Goal: Information Seeking & Learning: Learn about a topic

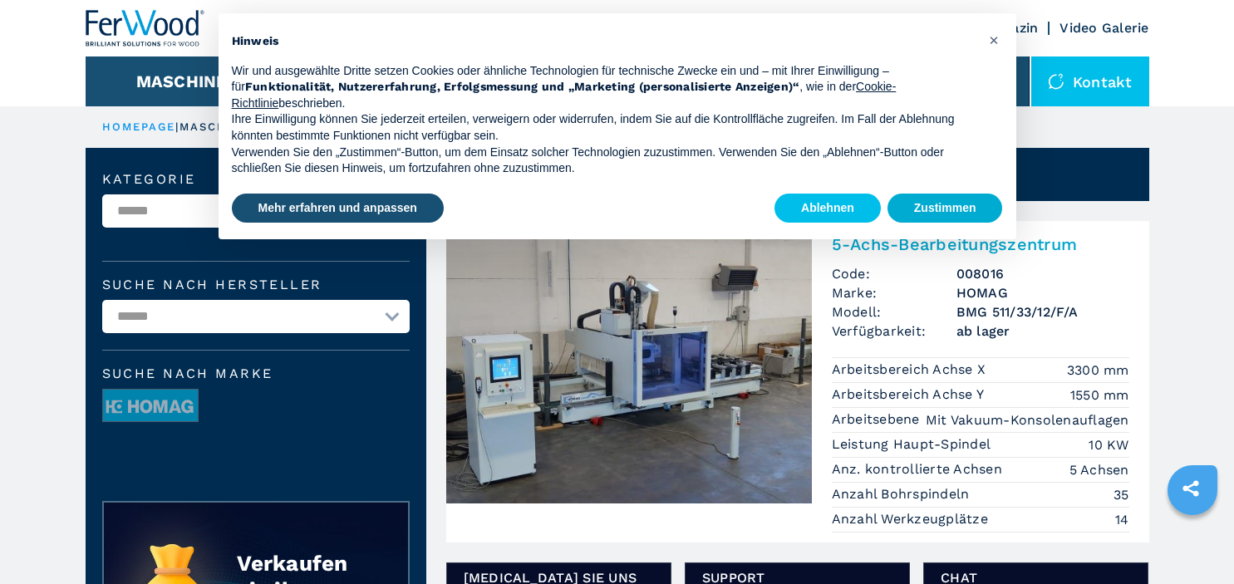
click at [963, 214] on button "Zustimmen" at bounding box center [944, 209] width 115 height 30
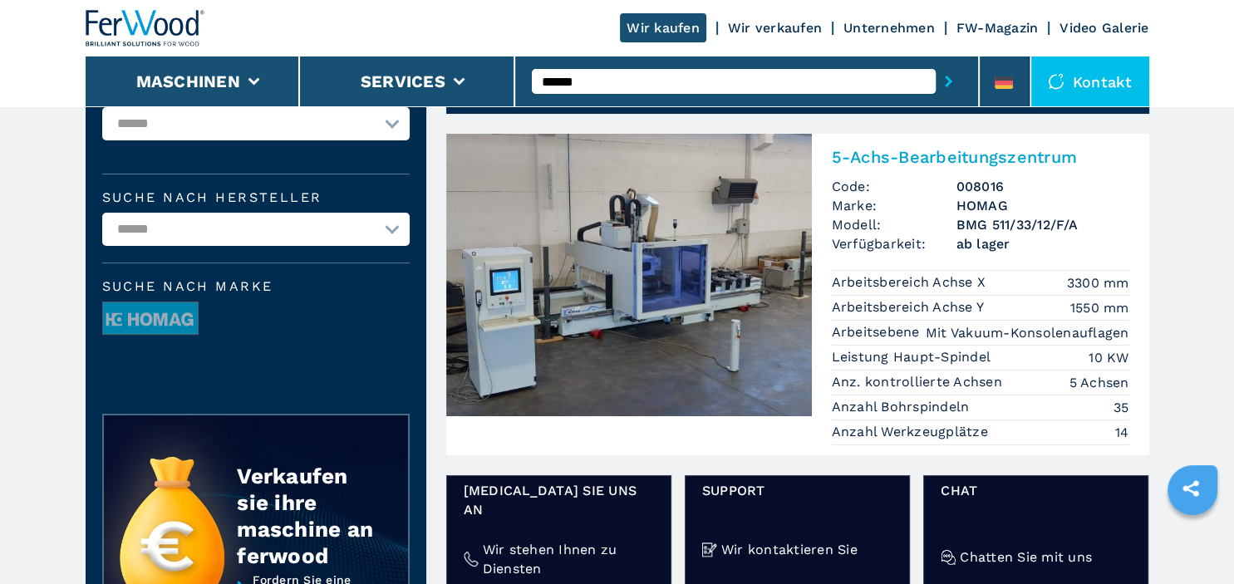
scroll to position [131, 0]
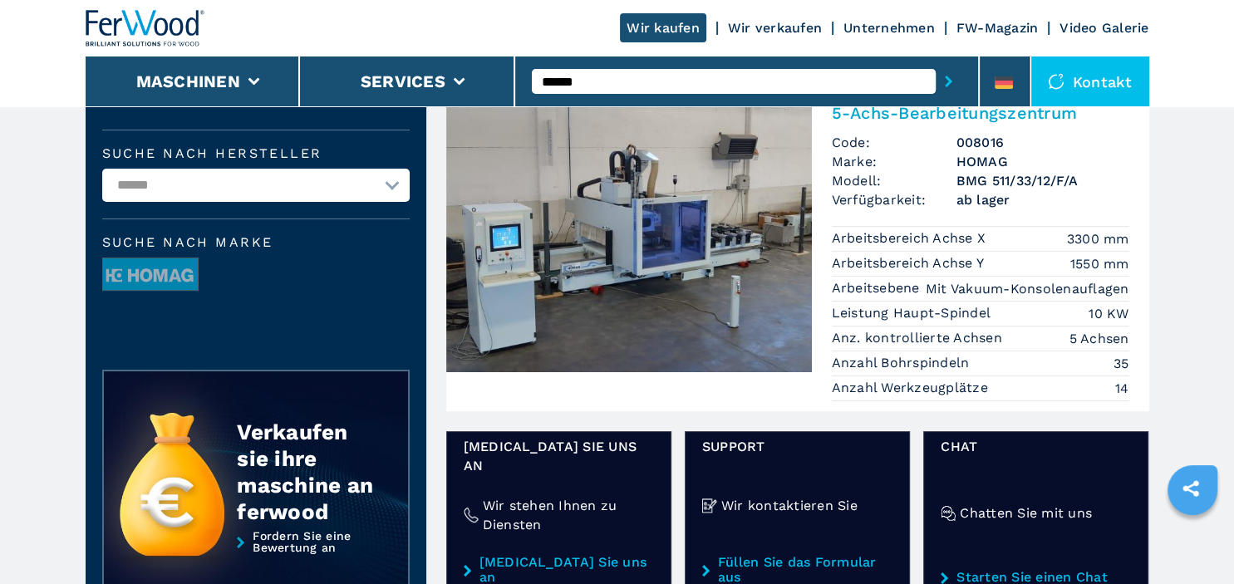
click at [728, 272] on img at bounding box center [629, 231] width 366 height 282
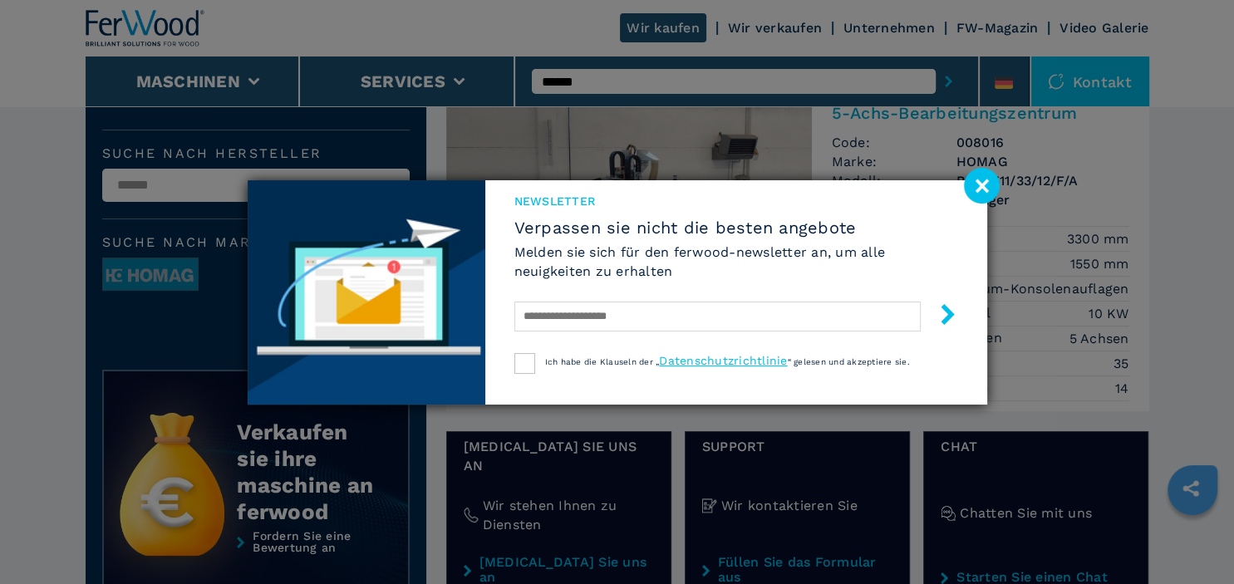
click at [979, 187] on image at bounding box center [982, 186] width 36 height 36
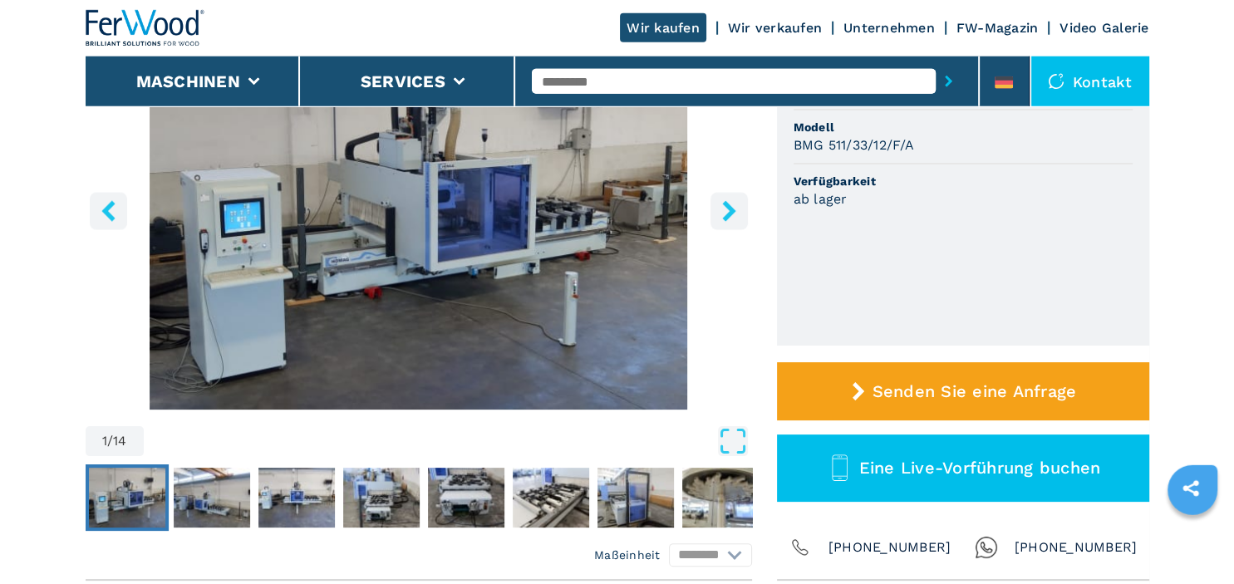
scroll to position [105, 0]
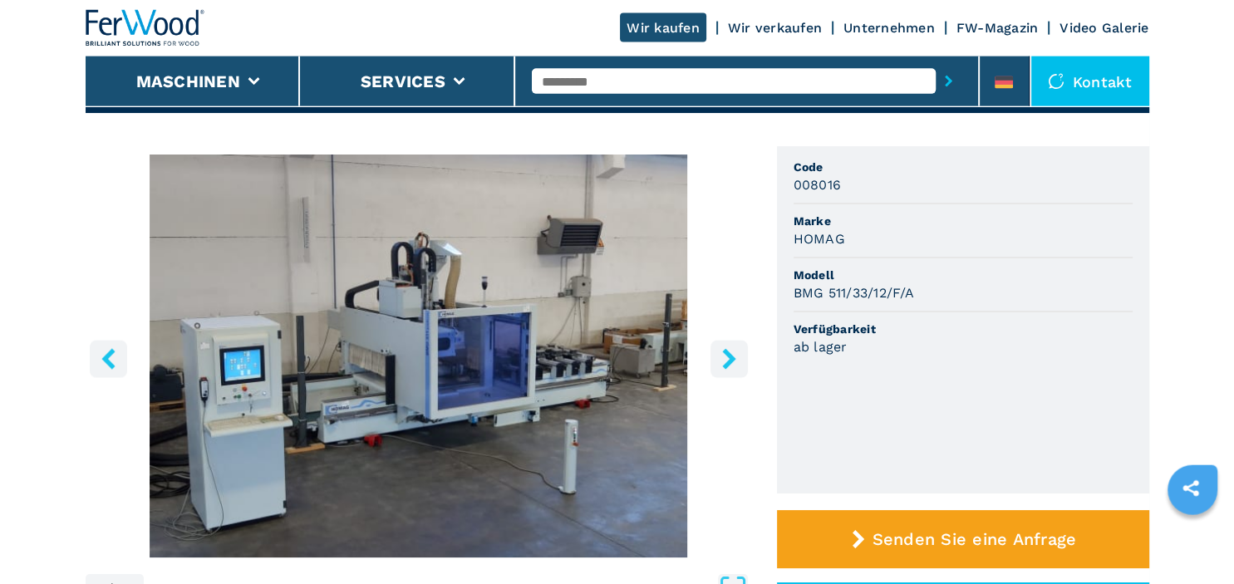
click at [727, 352] on icon "right-button" at bounding box center [728, 358] width 13 height 21
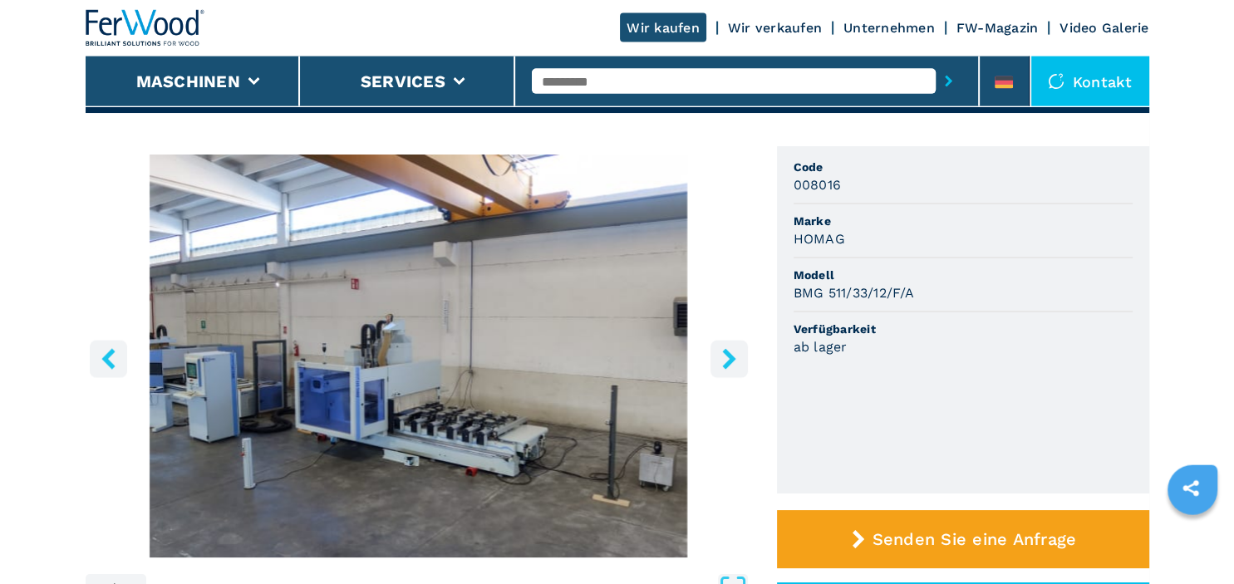
click at [727, 352] on icon "right-button" at bounding box center [728, 358] width 13 height 21
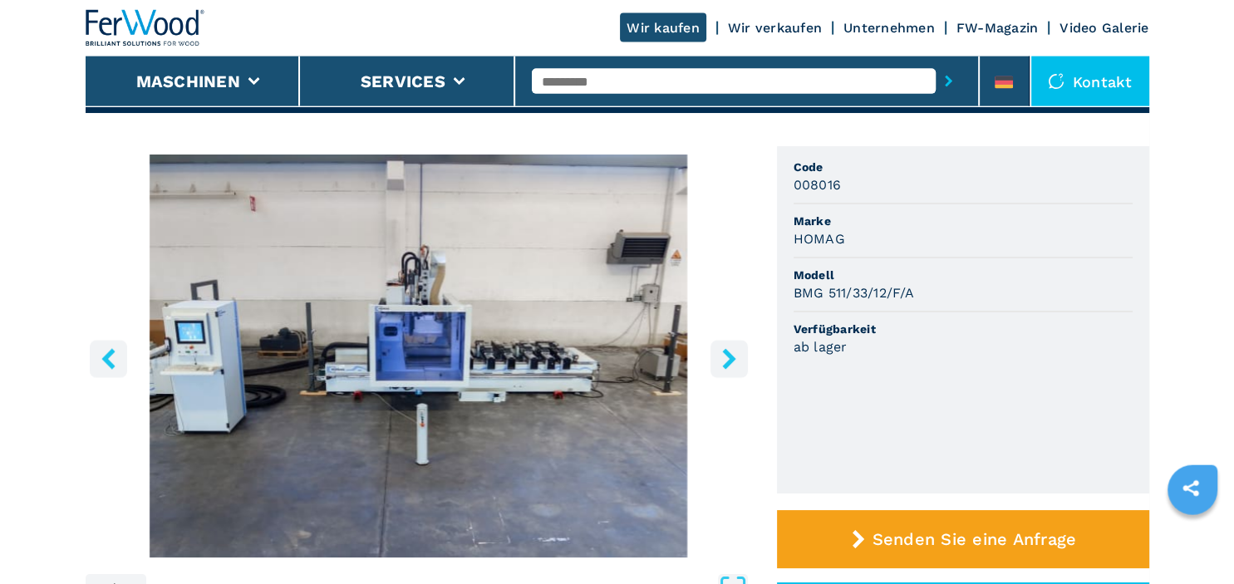
click at [727, 352] on icon "right-button" at bounding box center [728, 358] width 13 height 21
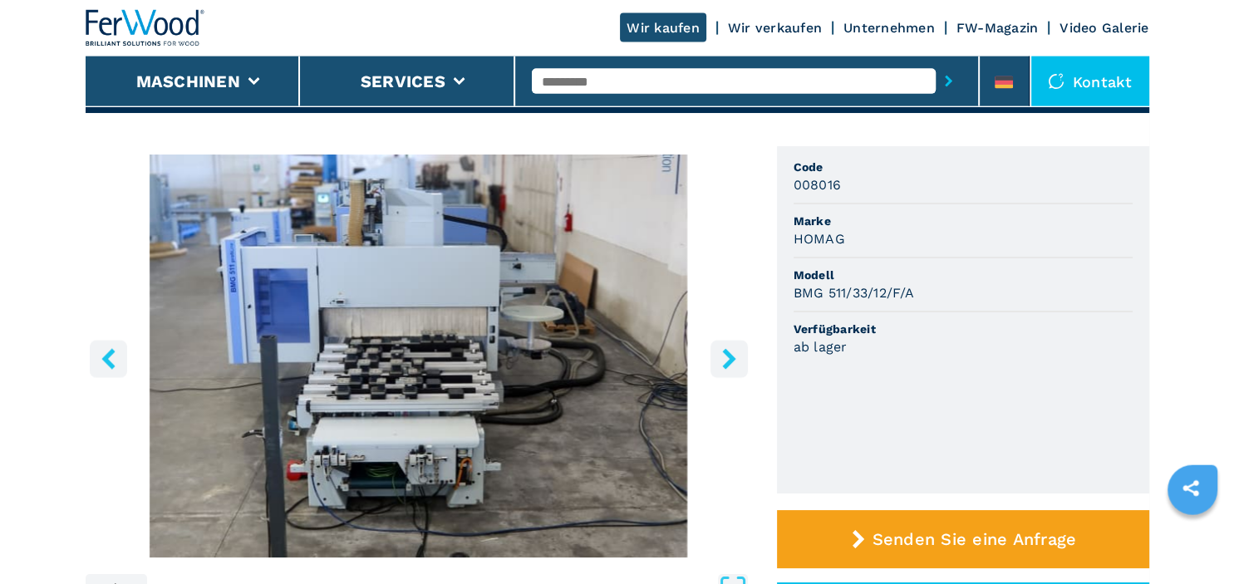
click at [727, 352] on icon "right-button" at bounding box center [728, 358] width 13 height 21
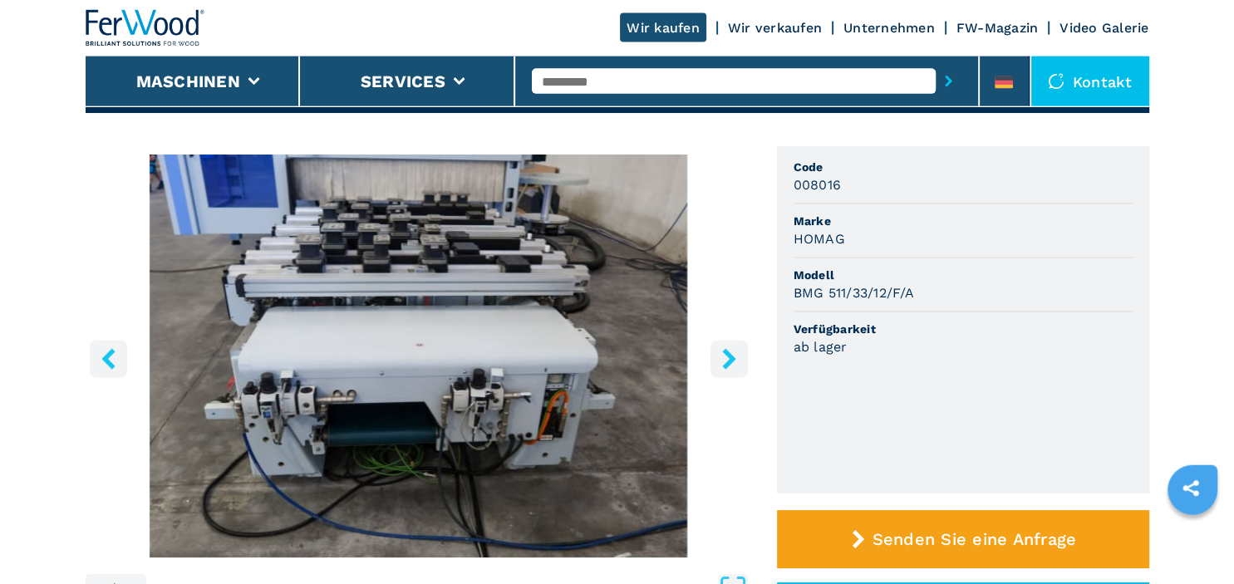
click at [727, 352] on icon "right-button" at bounding box center [728, 358] width 13 height 21
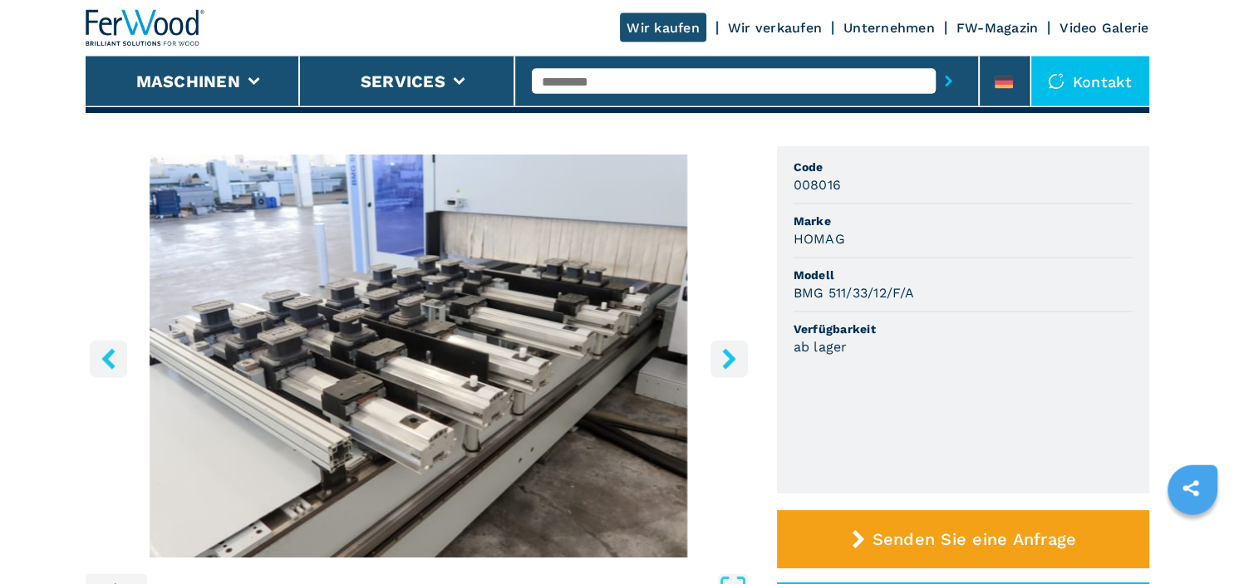
click at [727, 352] on icon "right-button" at bounding box center [728, 358] width 13 height 21
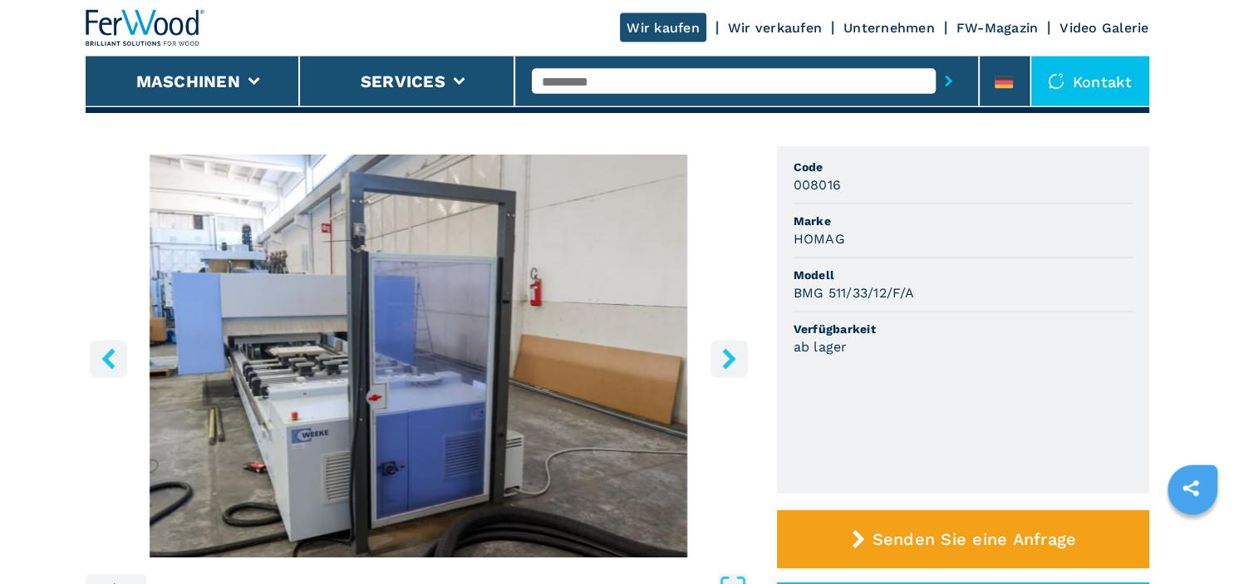
click at [727, 352] on icon "right-button" at bounding box center [728, 358] width 13 height 21
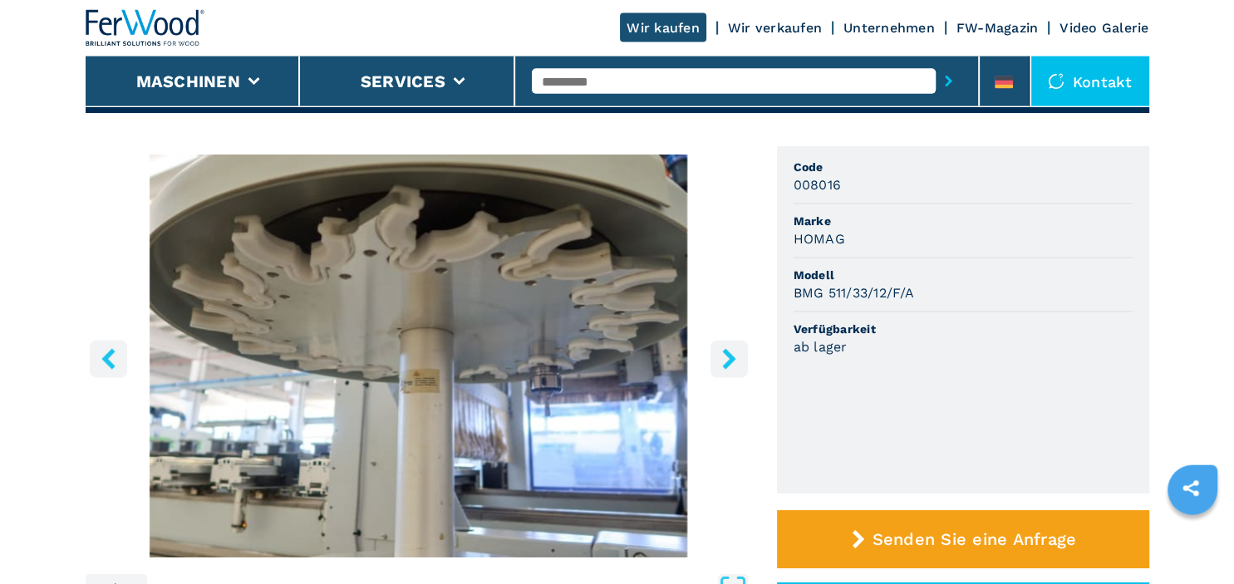
click at [727, 352] on icon "right-button" at bounding box center [728, 358] width 13 height 21
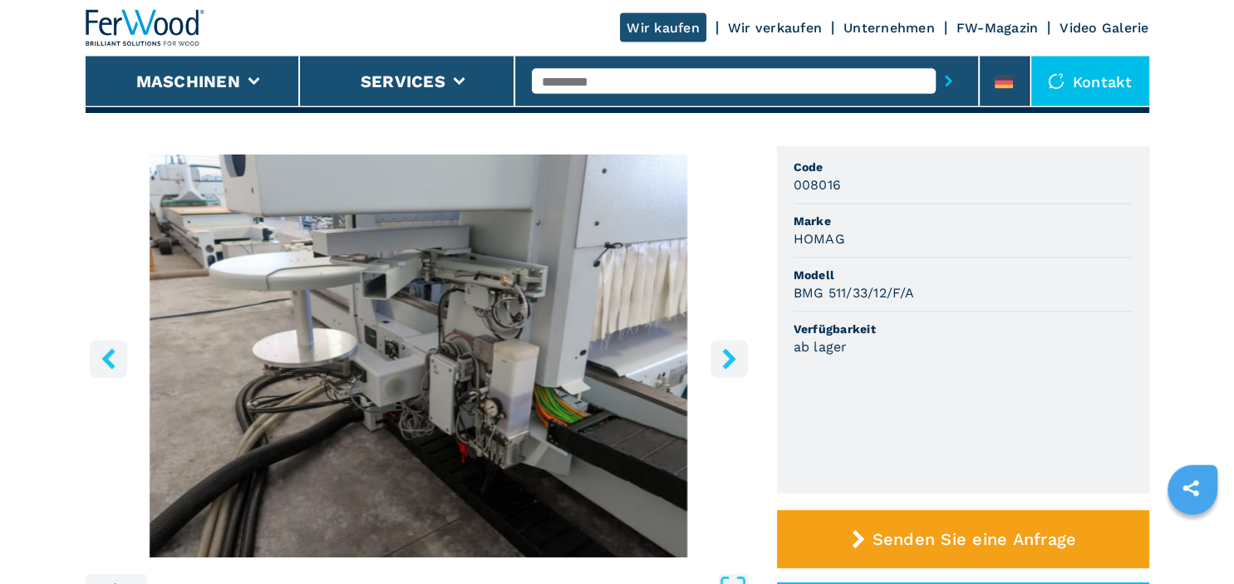
click at [727, 352] on icon "right-button" at bounding box center [728, 358] width 13 height 21
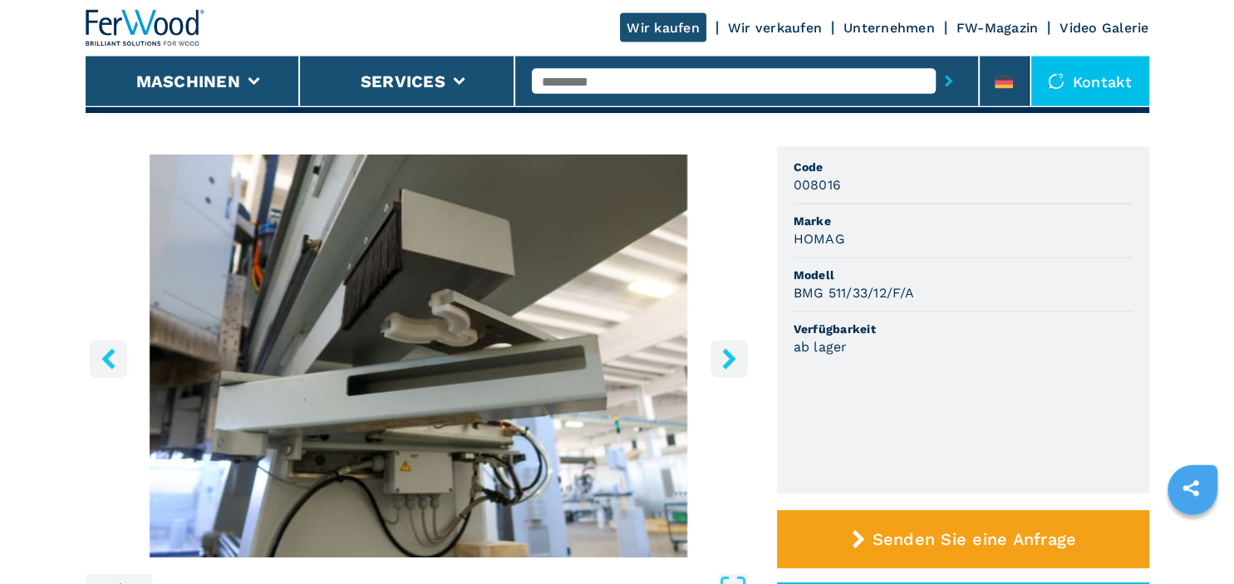
click at [727, 352] on icon "right-button" at bounding box center [728, 358] width 13 height 21
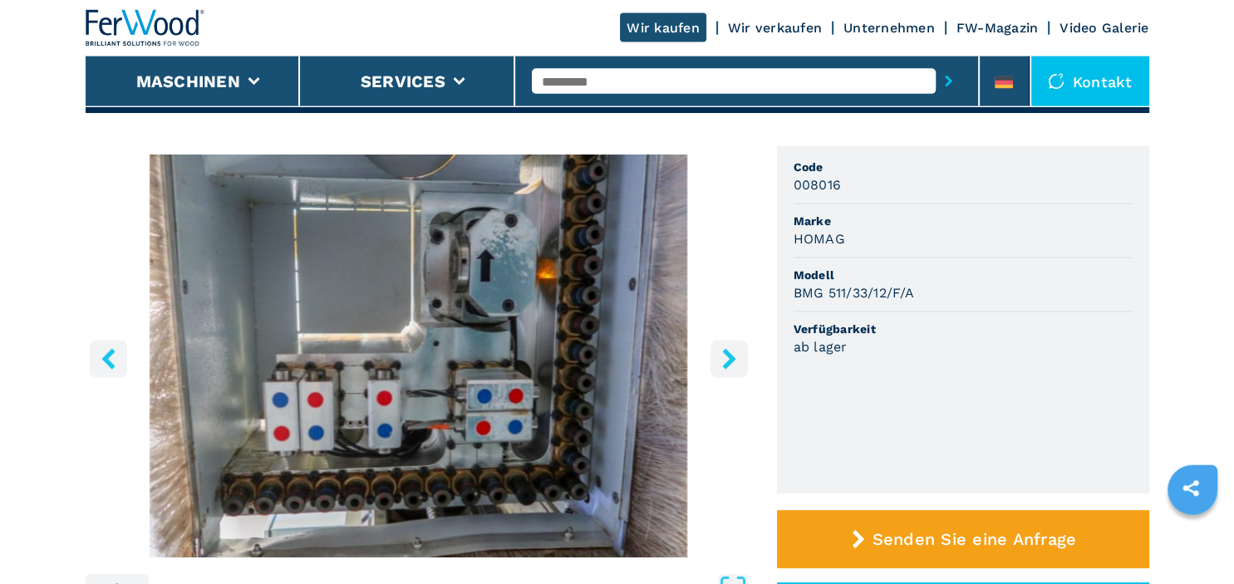
click at [727, 352] on icon "right-button" at bounding box center [728, 358] width 13 height 21
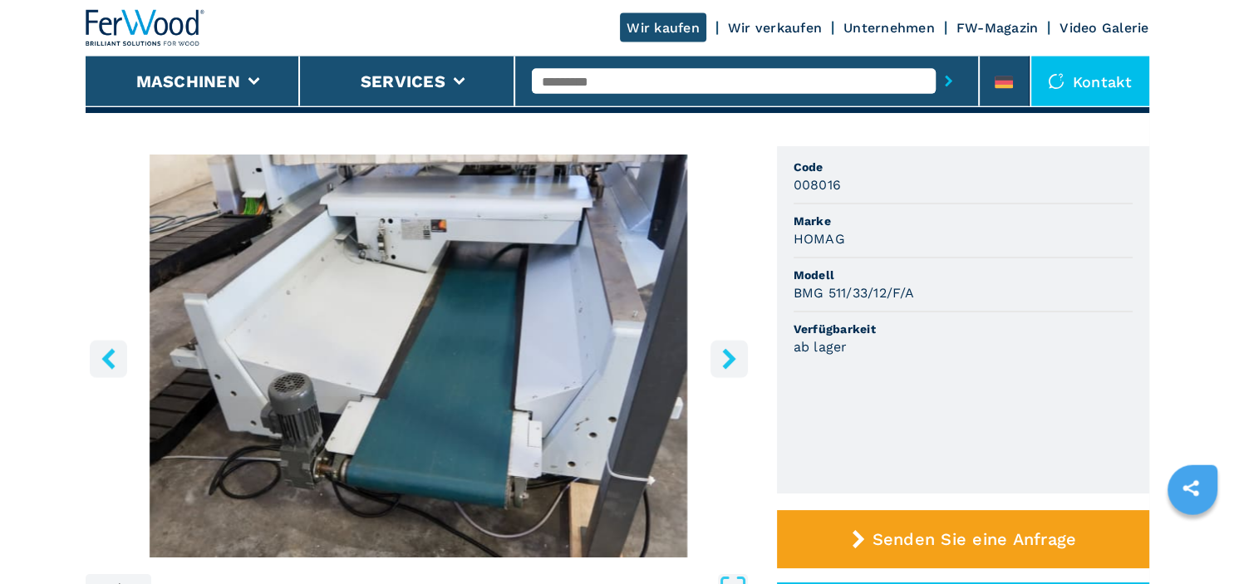
click at [727, 352] on icon "right-button" at bounding box center [728, 358] width 13 height 21
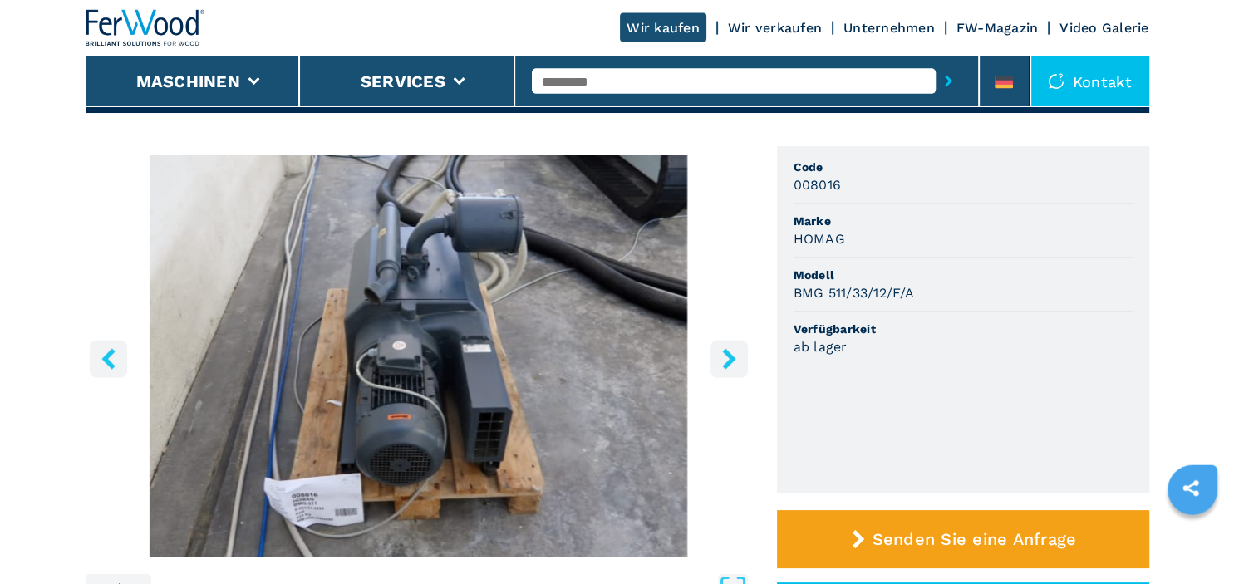
click at [111, 364] on icon "left-button" at bounding box center [107, 358] width 13 height 21
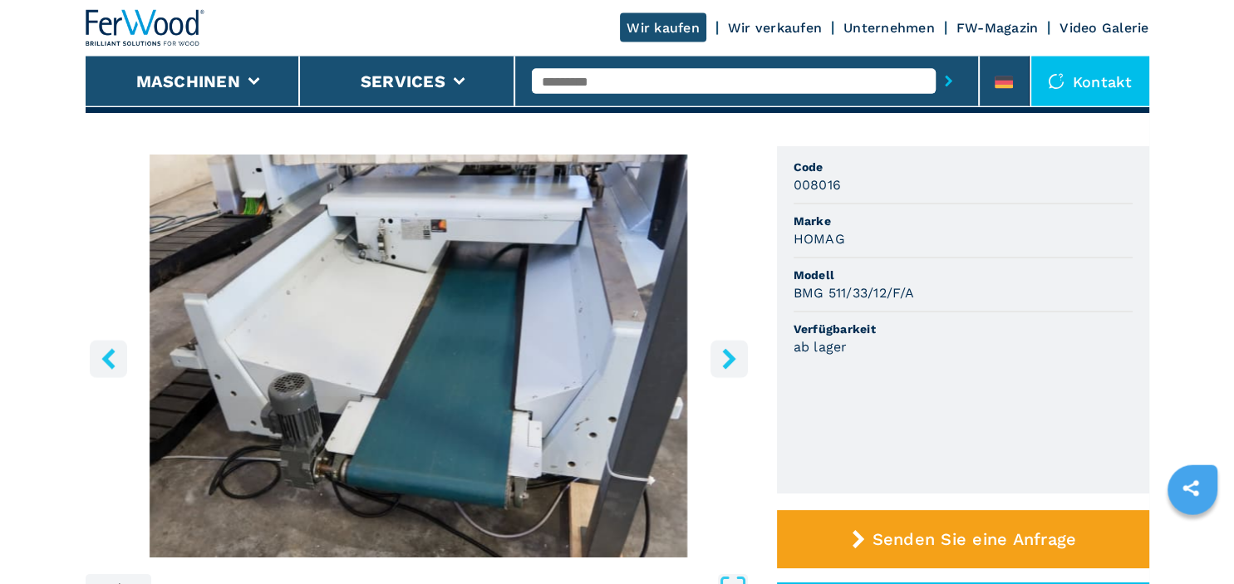
click at [729, 356] on icon "right-button" at bounding box center [728, 358] width 13 height 21
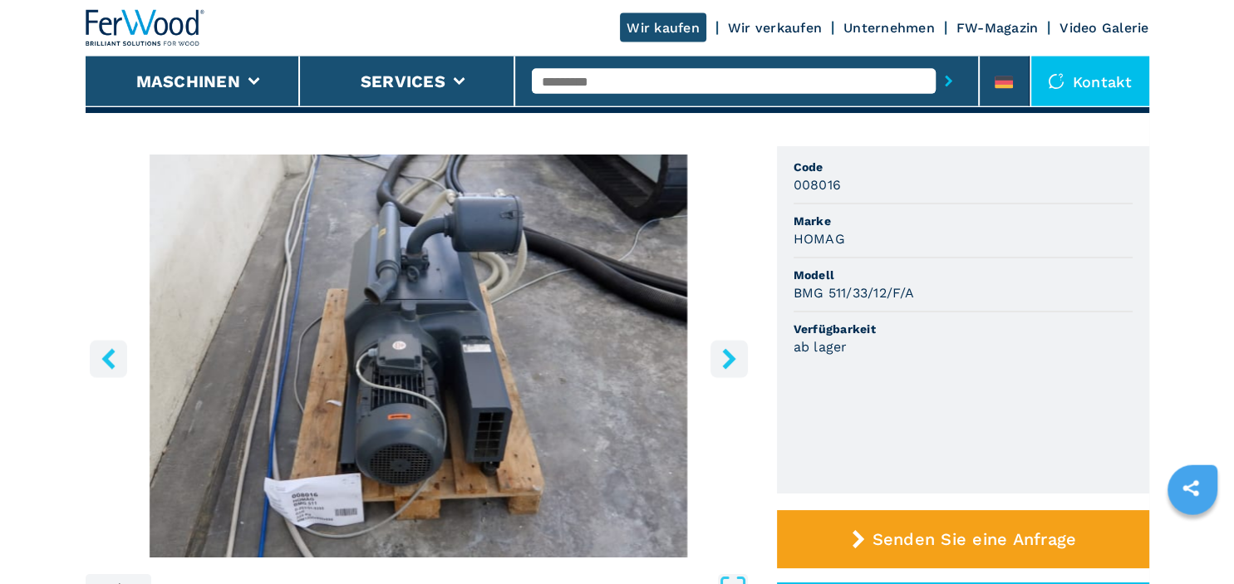
click at [729, 356] on icon "right-button" at bounding box center [728, 358] width 13 height 21
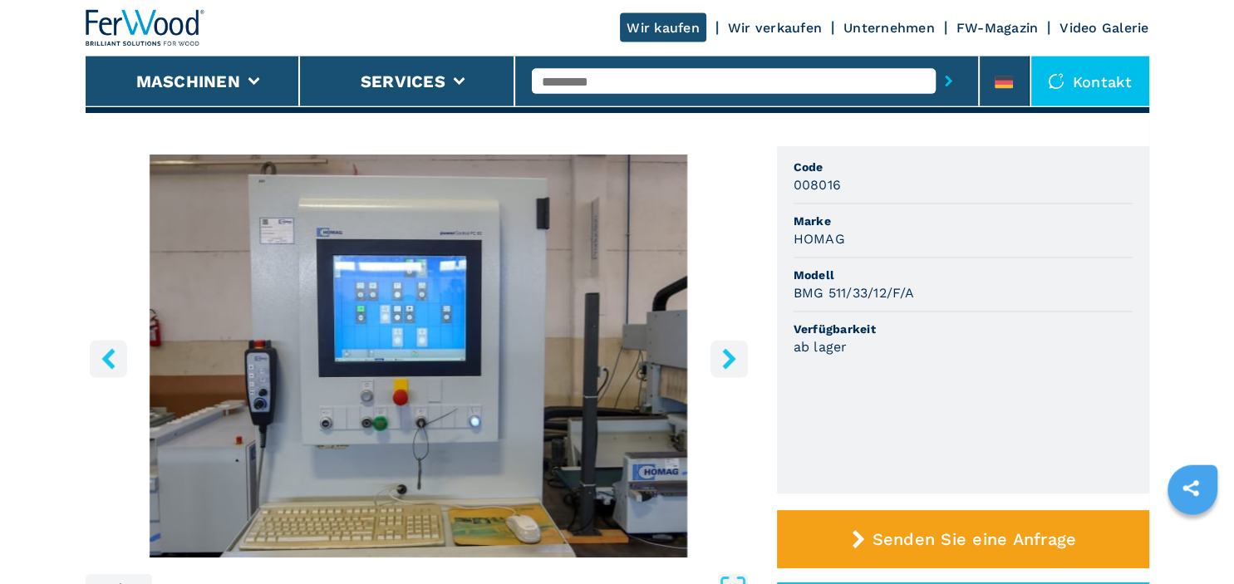
click at [729, 356] on icon "right-button" at bounding box center [728, 358] width 13 height 21
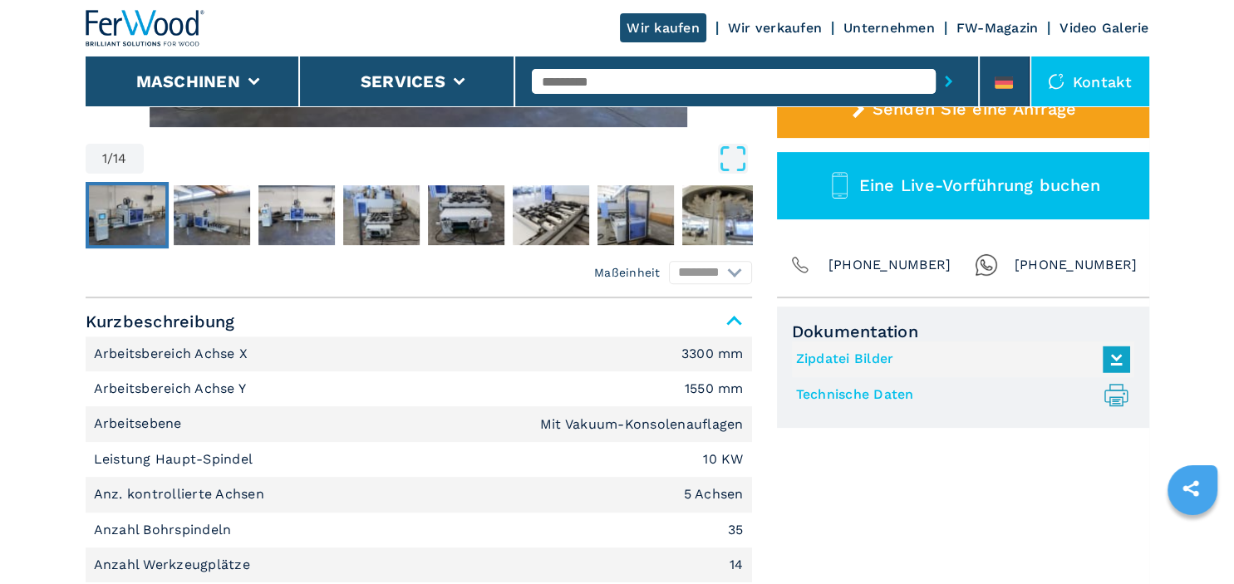
scroll to position [0, 0]
